Goal: Find specific page/section: Find specific page/section

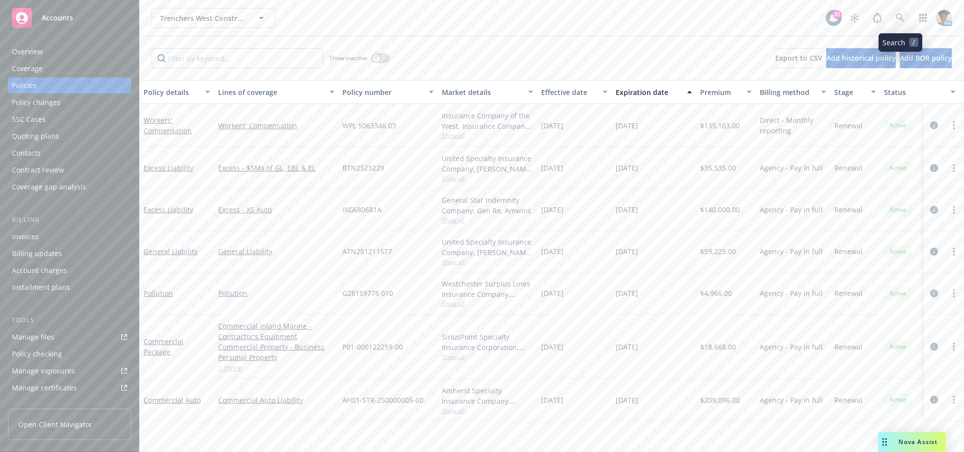
drag, startPoint x: 0, startPoint y: 0, endPoint x: 903, endPoint y: 18, distance: 902.9
click at [903, 18] on icon at bounding box center [900, 17] width 9 height 9
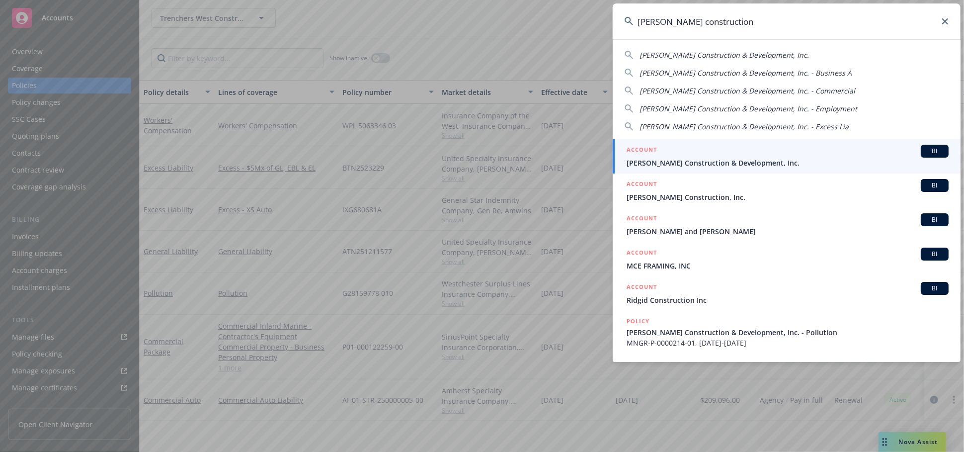
type input "[PERSON_NAME] construction"
click at [740, 152] on div "ACCOUNT BI" at bounding box center [788, 151] width 322 height 13
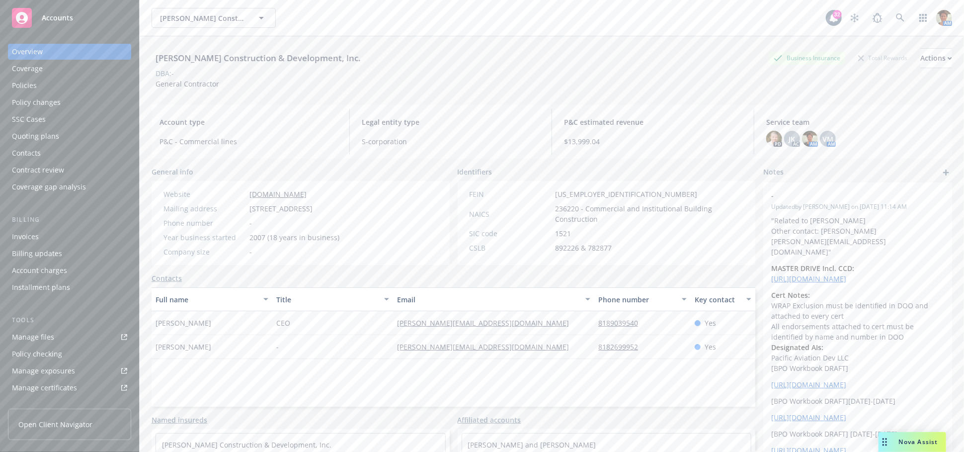
click at [28, 89] on div "Policies" at bounding box center [24, 86] width 25 height 16
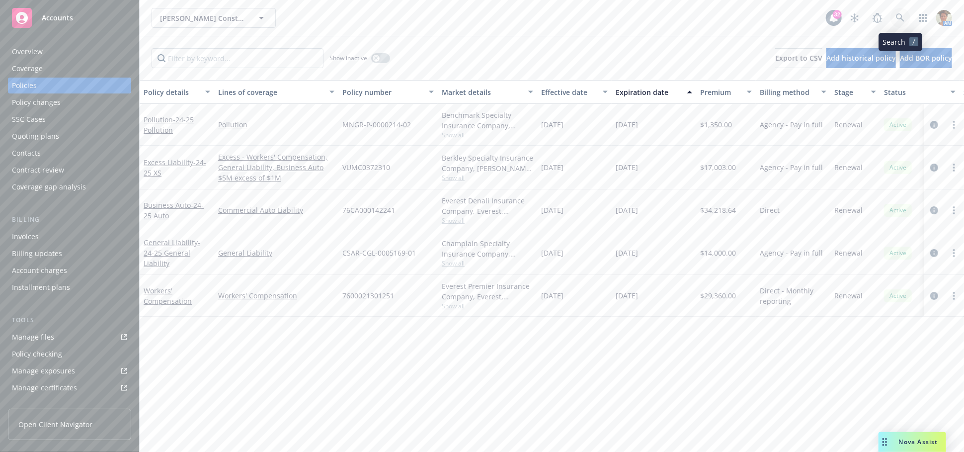
click at [904, 17] on icon at bounding box center [900, 17] width 9 height 9
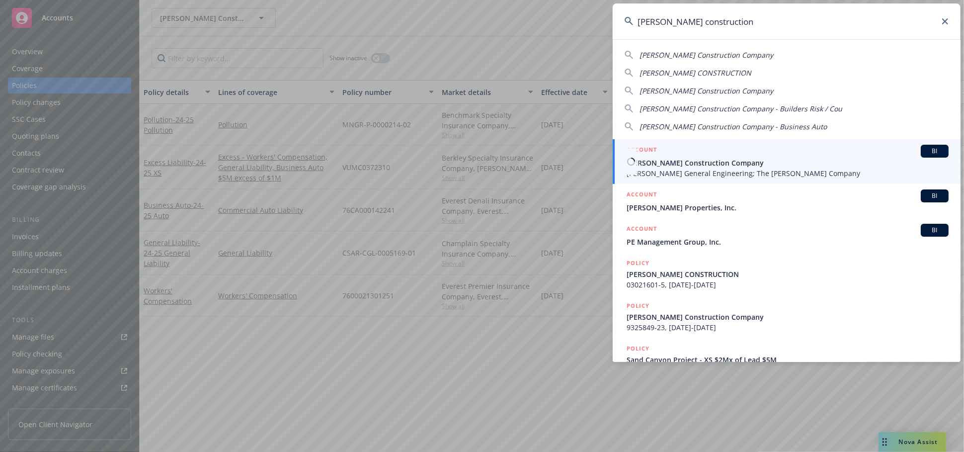
type input "[PERSON_NAME] construction"
click at [681, 170] on span "[PERSON_NAME] General Engineering; The [PERSON_NAME] Company" at bounding box center [788, 173] width 322 height 10
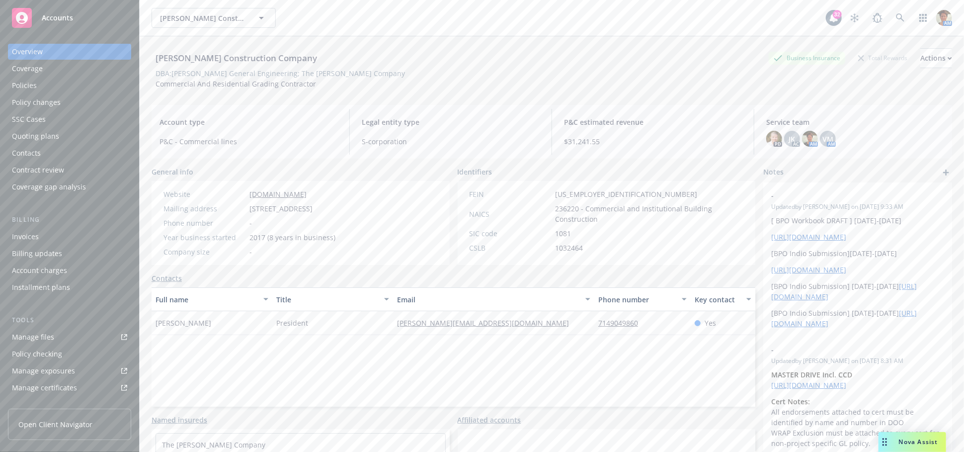
click at [31, 84] on div "Policies" at bounding box center [24, 86] width 25 height 16
